Goal: Find specific page/section: Find specific page/section

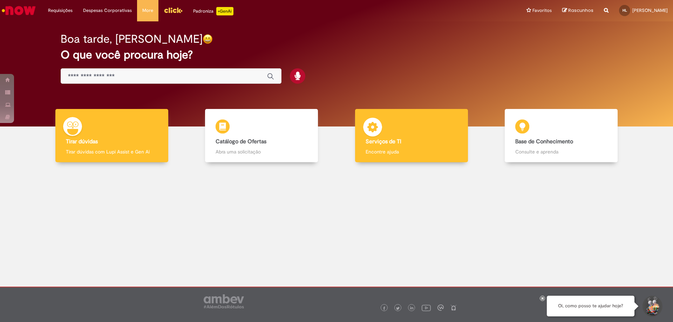
click at [393, 136] on div "Serviços de TI Serviços de TI Encontre ajuda" at bounding box center [411, 136] width 113 height 54
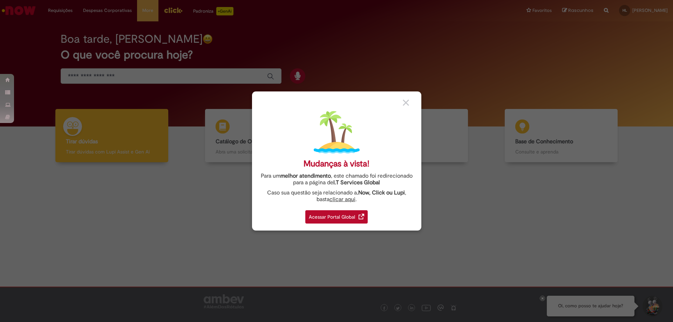
click at [359, 214] on div "Acessar Portal Global" at bounding box center [336, 216] width 62 height 13
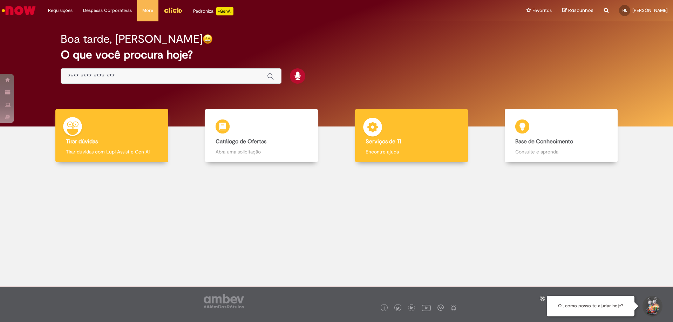
click at [386, 145] on div "Serviços de TI Serviços de TI Encontre ajuda" at bounding box center [411, 136] width 113 height 54
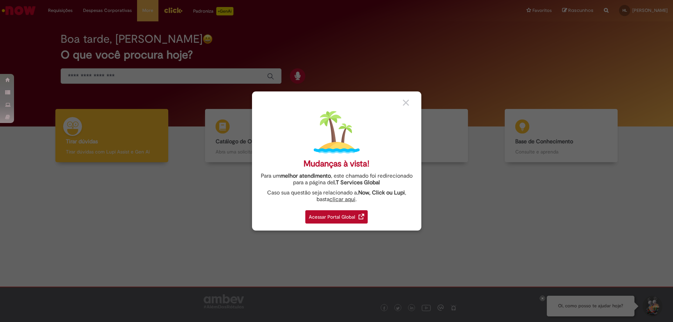
click at [330, 216] on div "Acessar Portal Global" at bounding box center [336, 216] width 62 height 13
